Goal: Find specific page/section: Find specific page/section

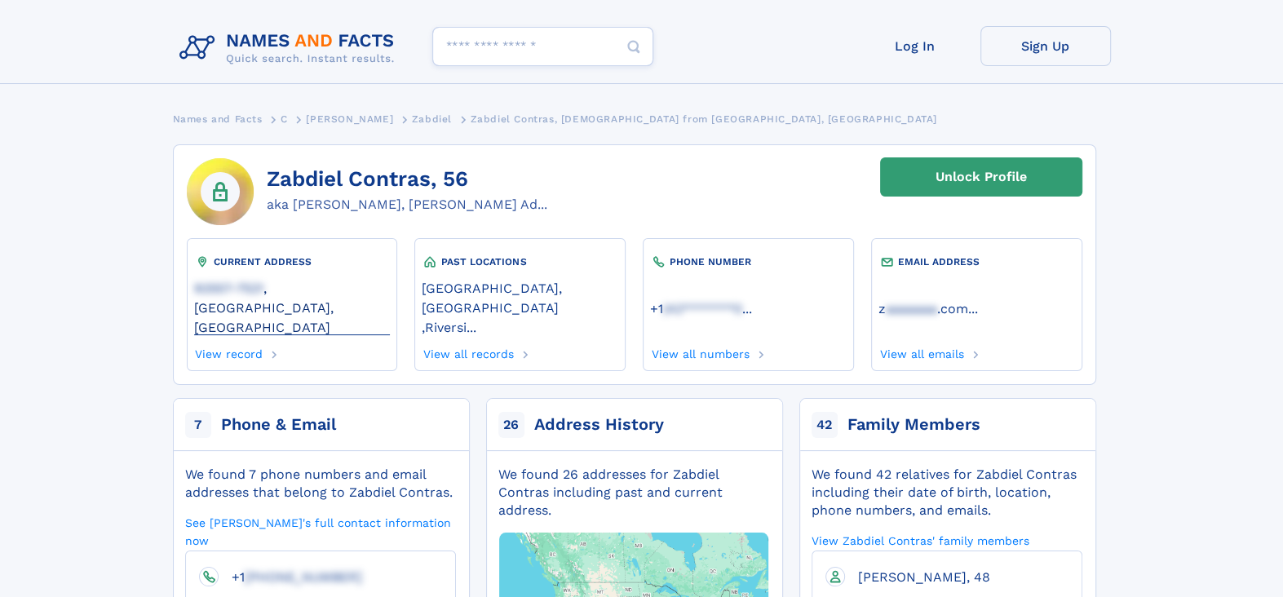
click at [290, 291] on link "92557-7521 , Moreno Valley, CA" at bounding box center [292, 307] width 196 height 56
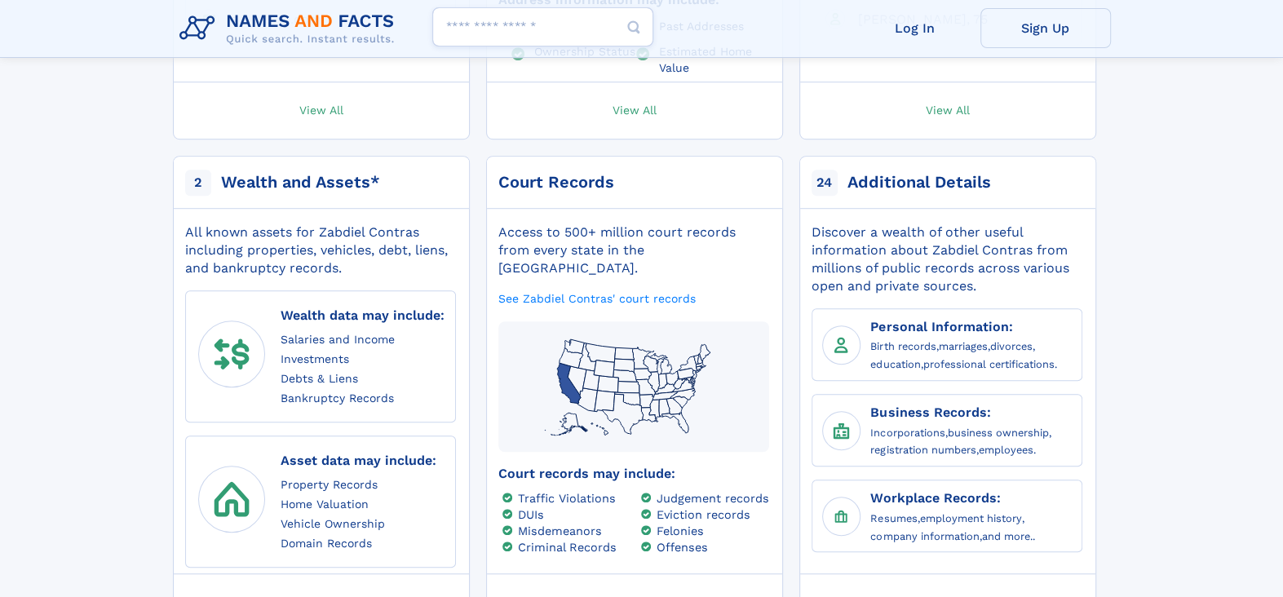
scroll to position [652, 0]
